Goal: Task Accomplishment & Management: Manage account settings

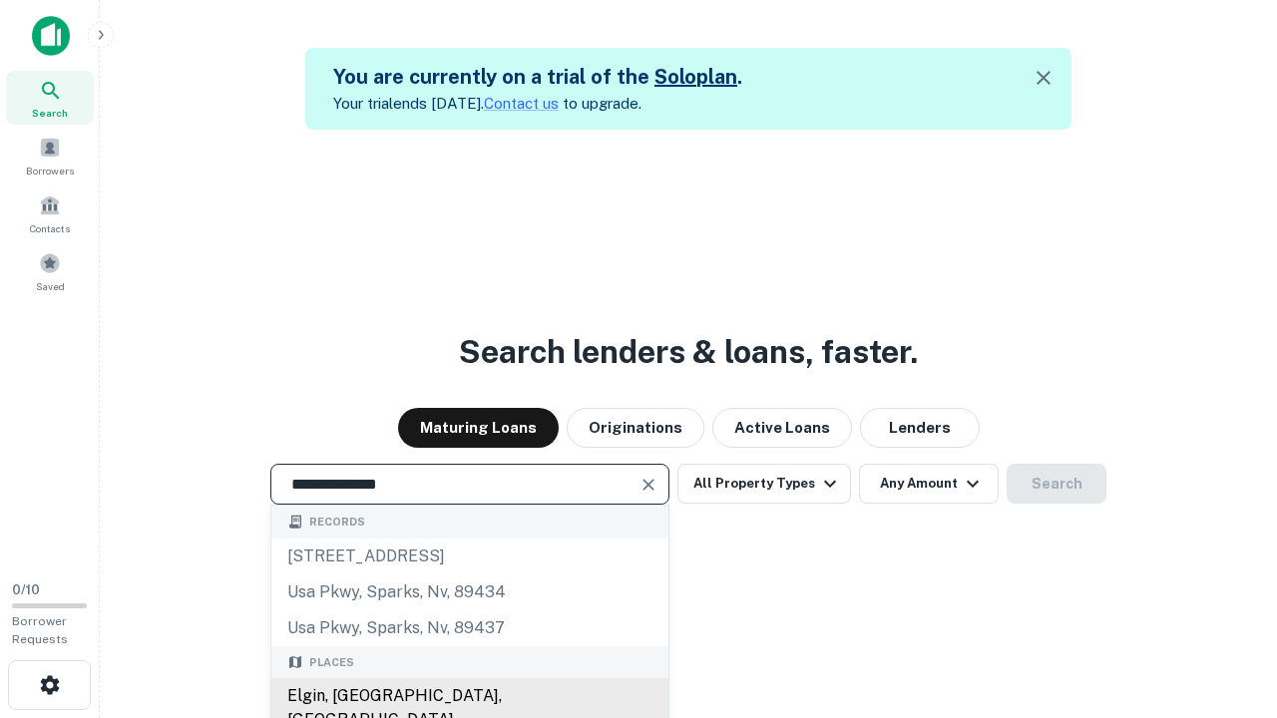
click at [469, 696] on div "Elgin, IL, USA" at bounding box center [469, 708] width 397 height 60
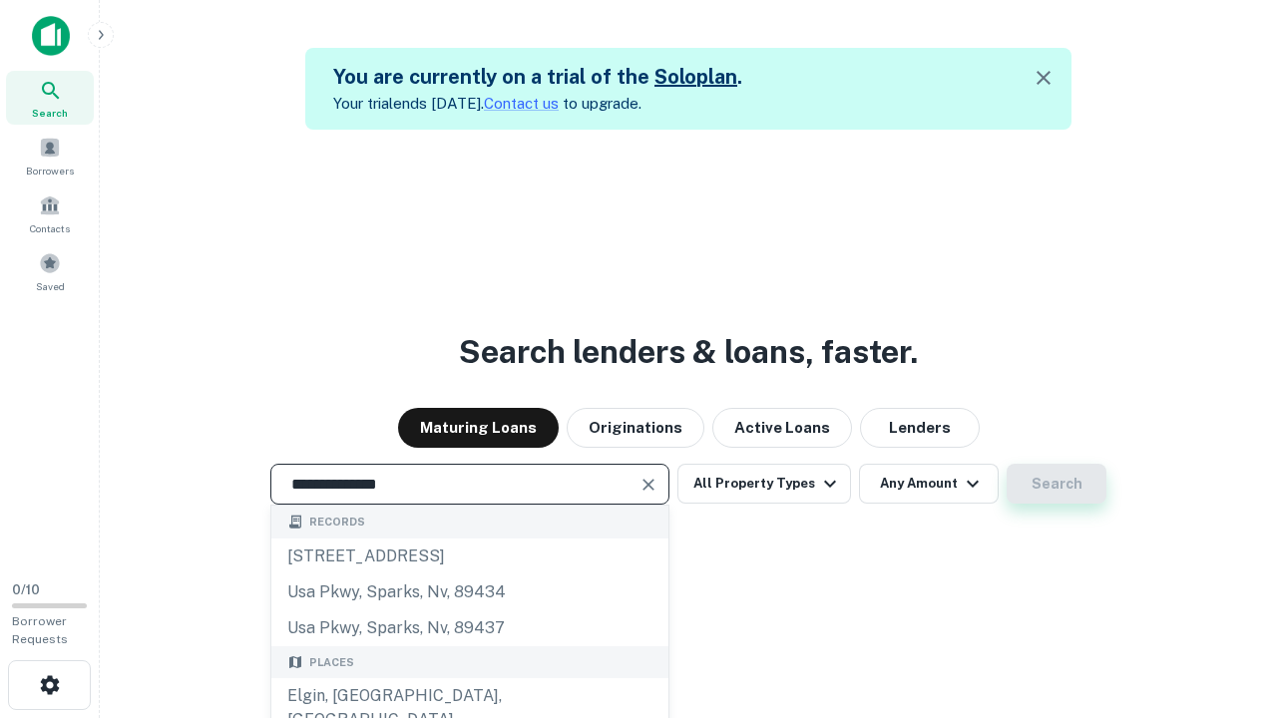
type input "**********"
click at [1007, 464] on button "Search" at bounding box center [1057, 484] width 100 height 40
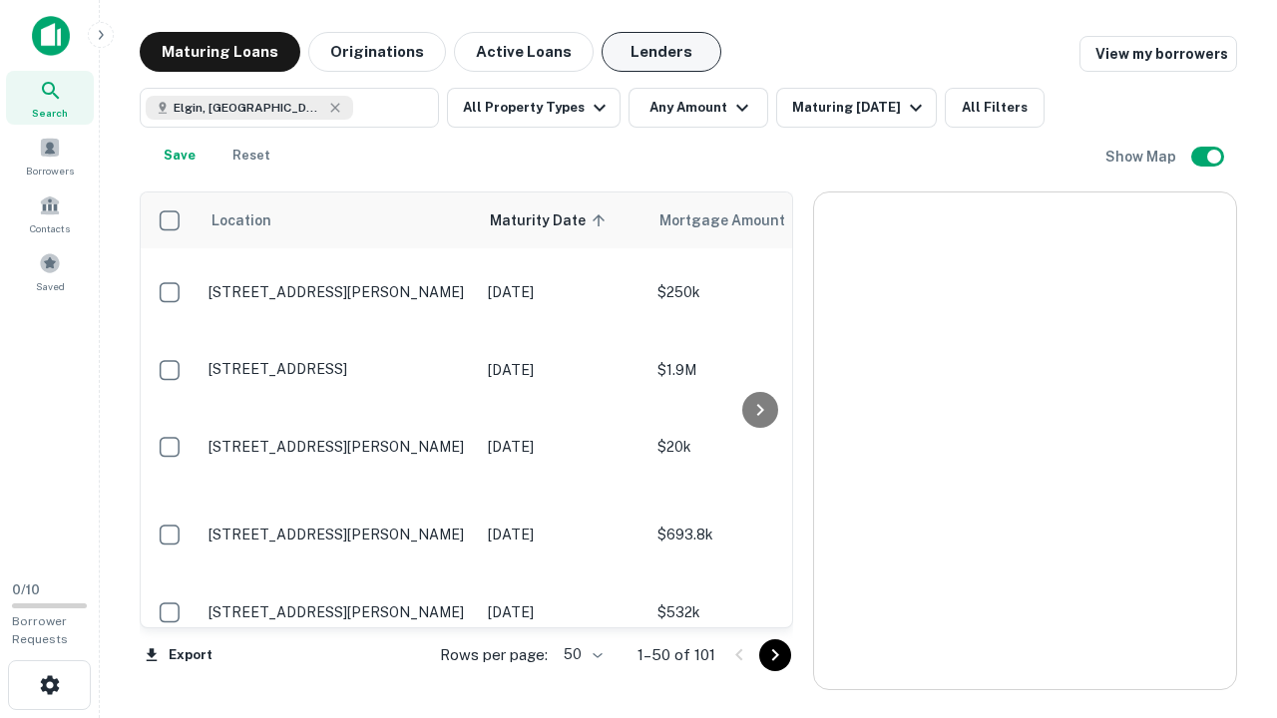
click at [662, 52] on button "Lenders" at bounding box center [662, 52] width 120 height 40
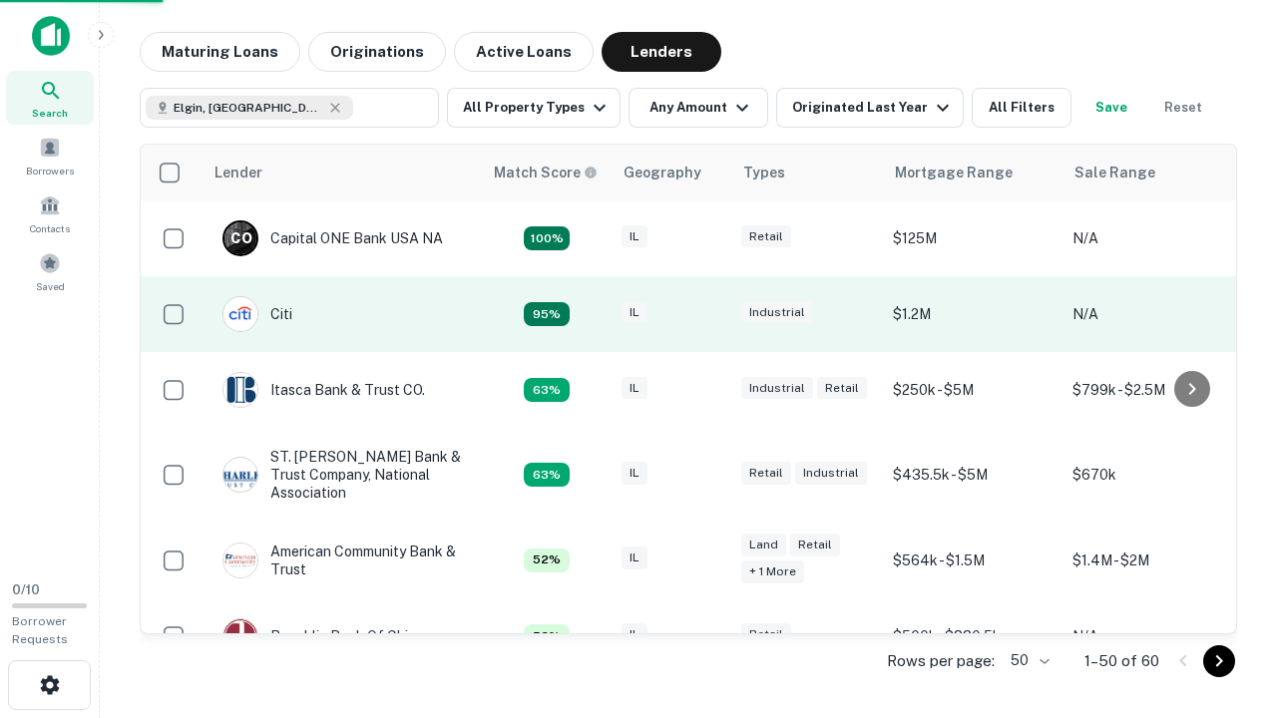
click at [708, 314] on div "IL" at bounding box center [672, 314] width 100 height 27
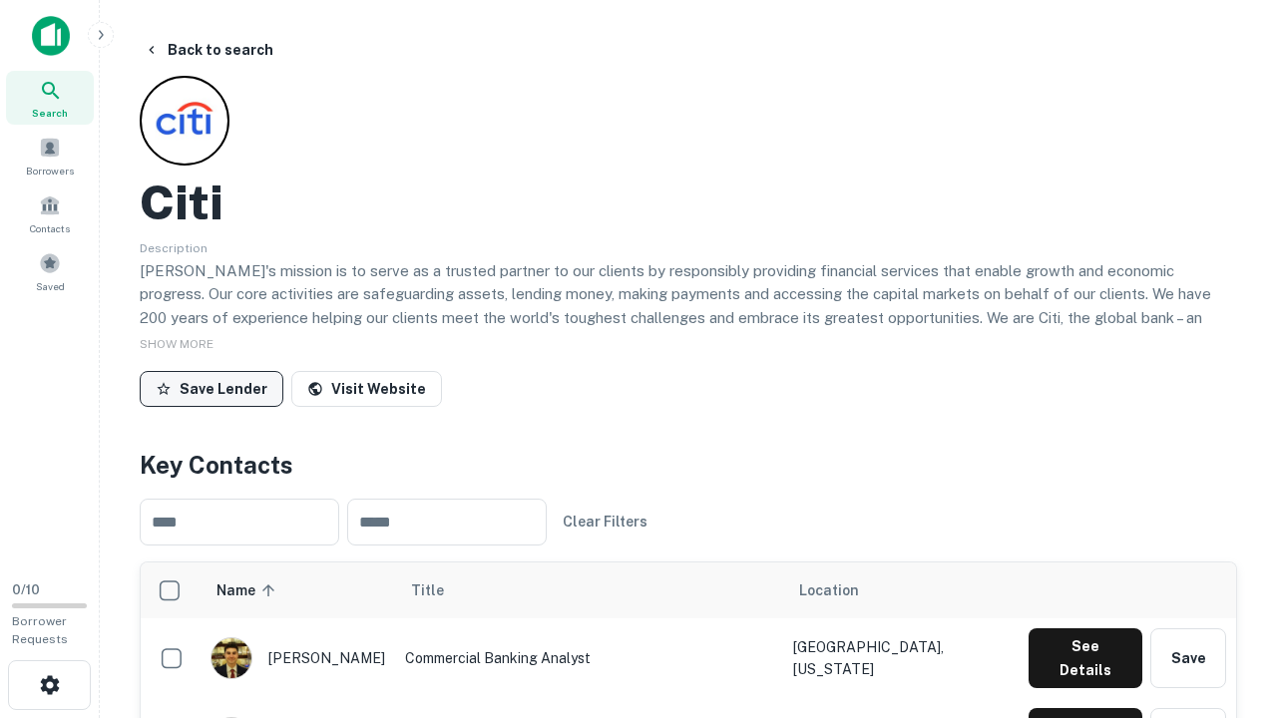
click at [212, 388] on button "Save Lender" at bounding box center [212, 389] width 144 height 36
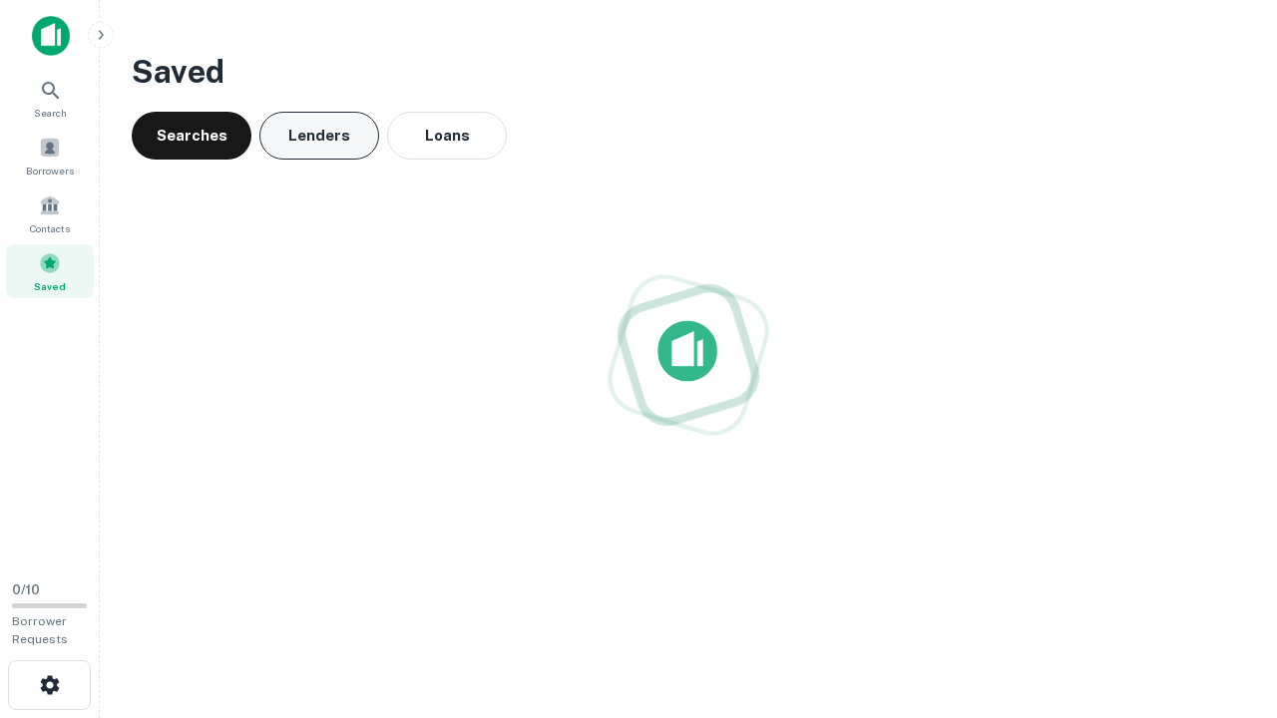
click at [319, 136] on button "Lenders" at bounding box center [319, 136] width 120 height 48
